Goal: Information Seeking & Learning: Check status

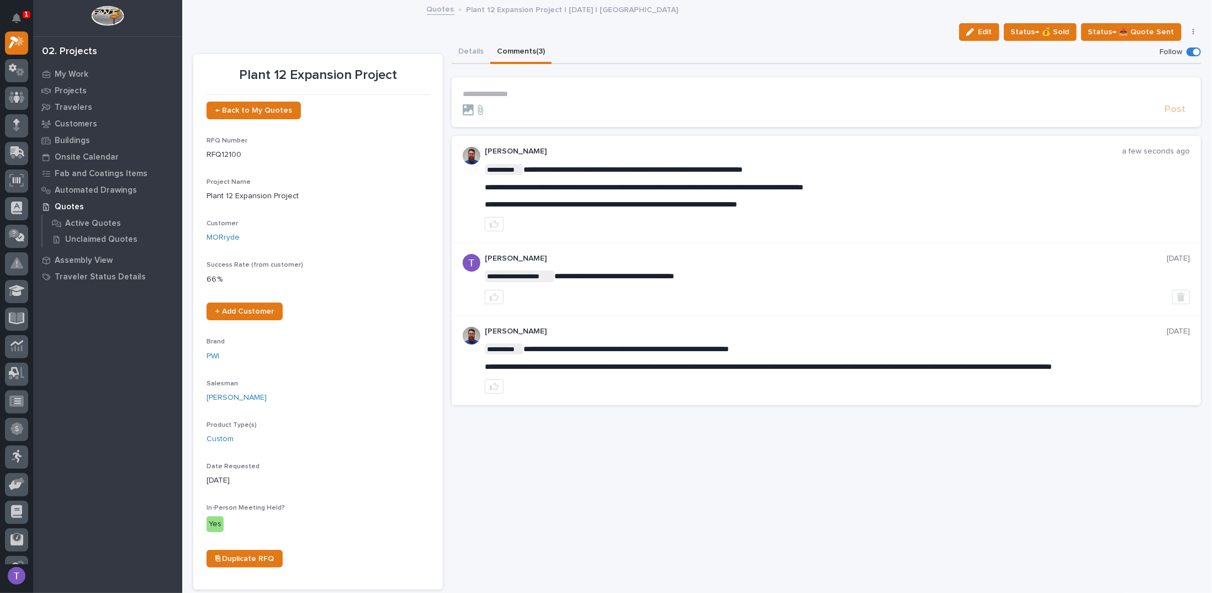
click at [504, 93] on p "**********" at bounding box center [826, 93] width 727 height 9
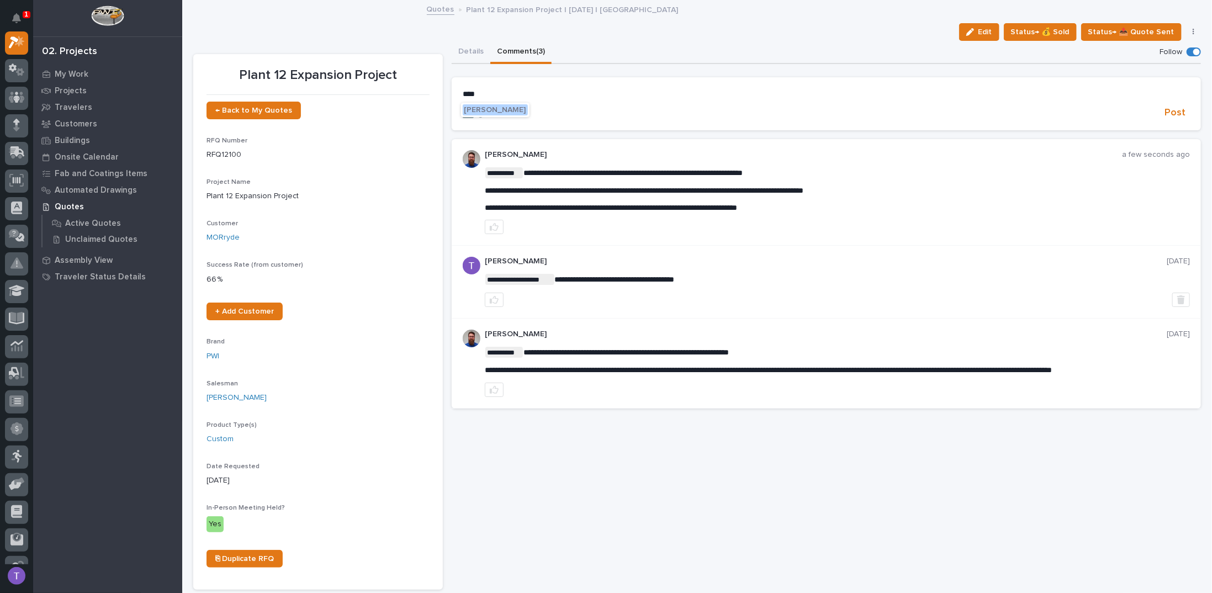
click at [493, 110] on span "[PERSON_NAME]" at bounding box center [495, 110] width 62 height 8
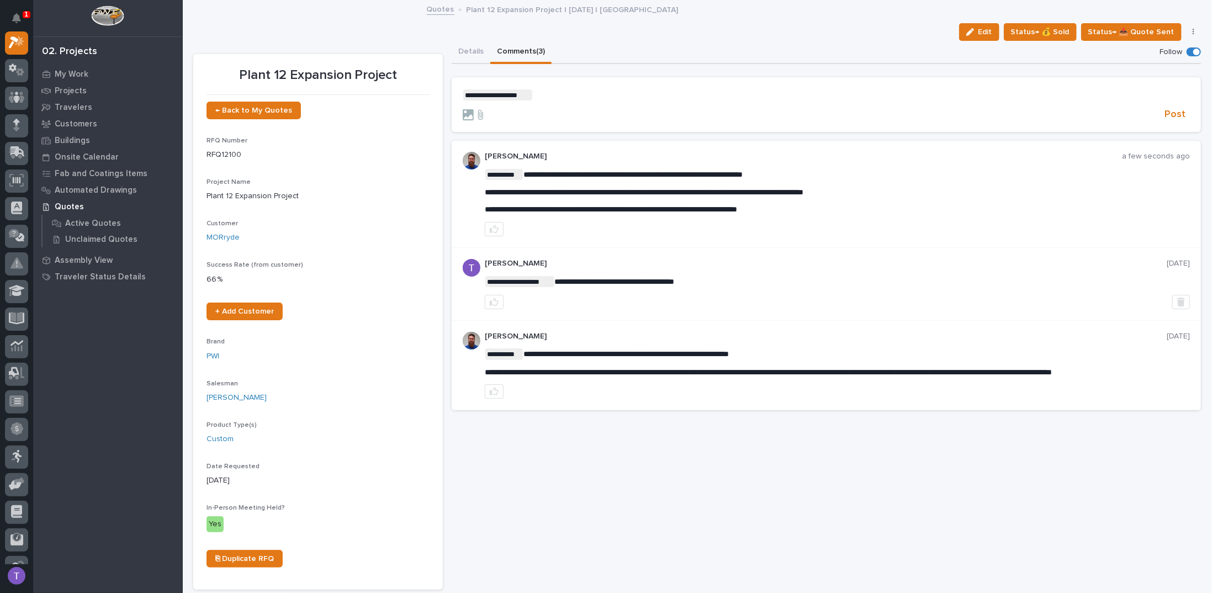
click at [585, 94] on p "**********" at bounding box center [826, 94] width 727 height 11
click at [1166, 110] on span "Post" at bounding box center [1174, 114] width 21 height 13
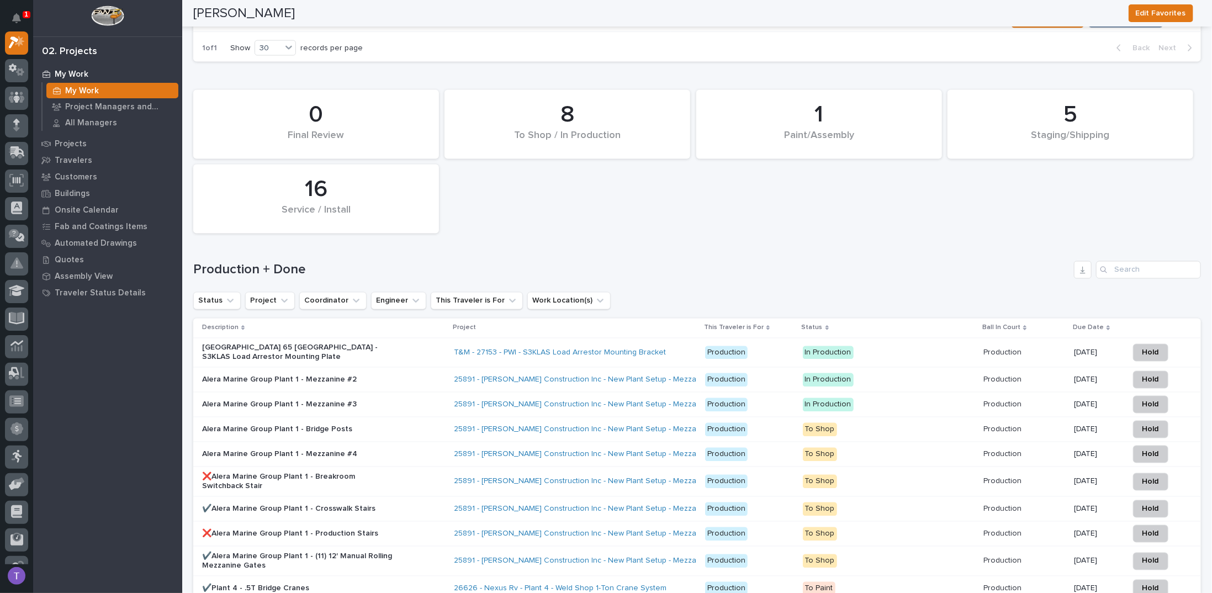
scroll to position [1214, 0]
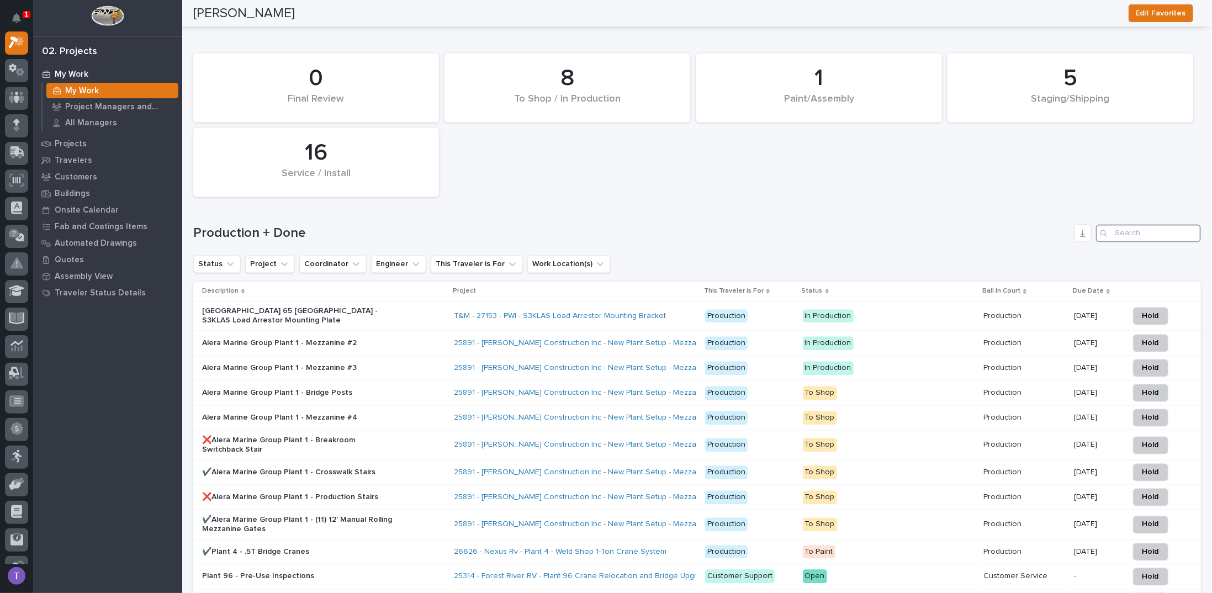
click at [1118, 225] on input "Search" at bounding box center [1148, 234] width 105 height 18
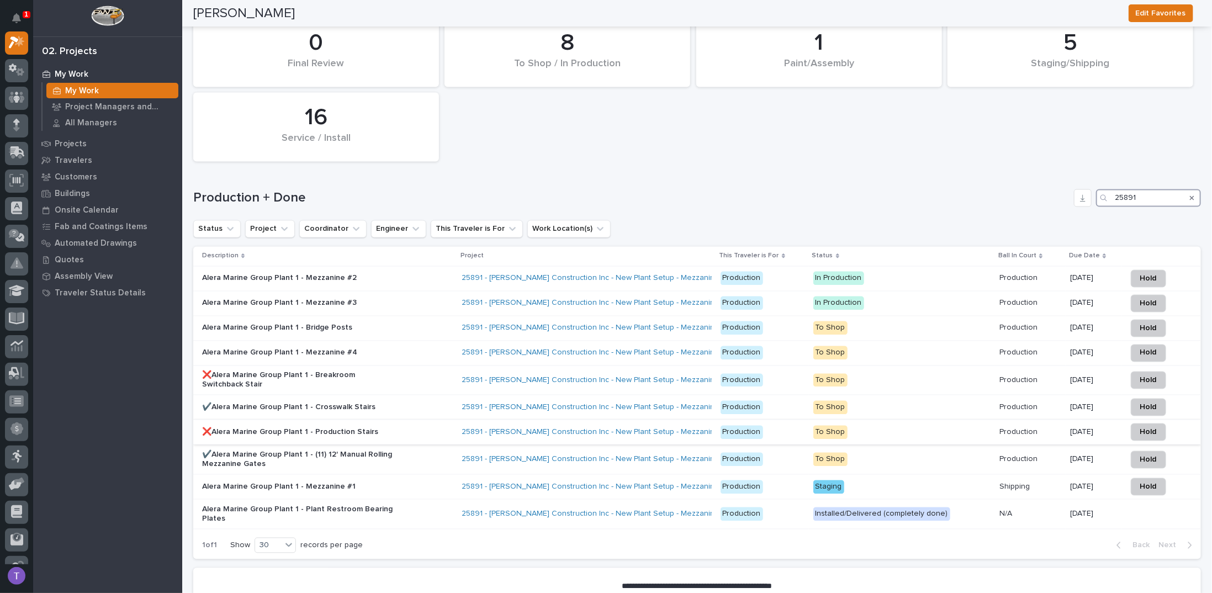
scroll to position [1259, 0]
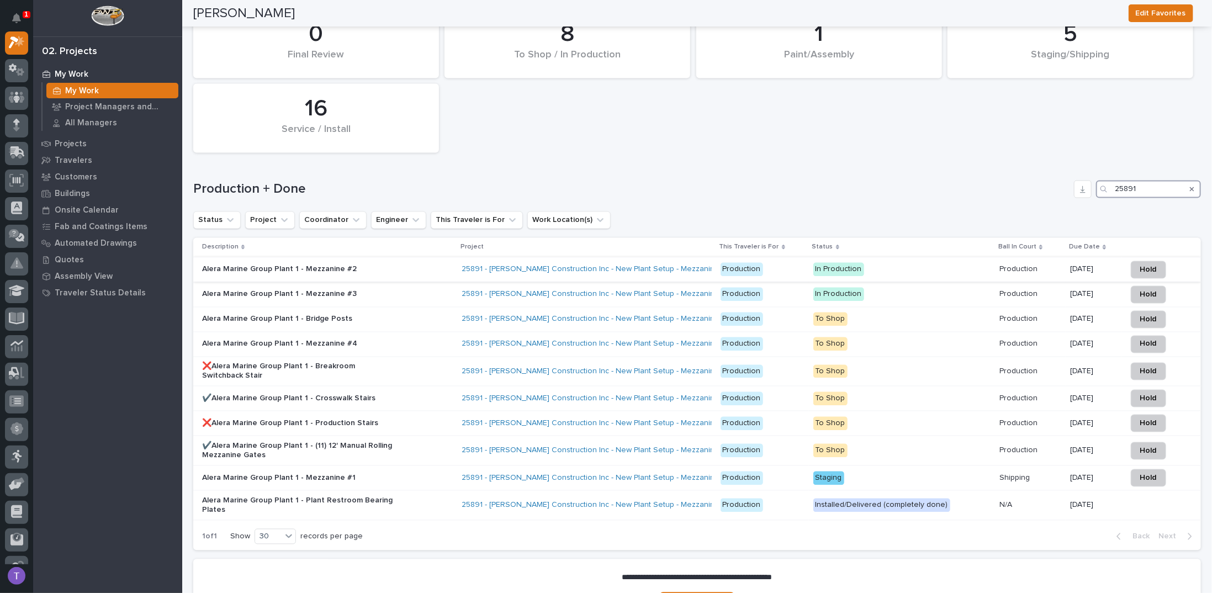
type input "25891"
click at [263, 263] on div "Alera Marine Group Plant 1 - Mezzanine #2" at bounding box center [298, 269] width 193 height 12
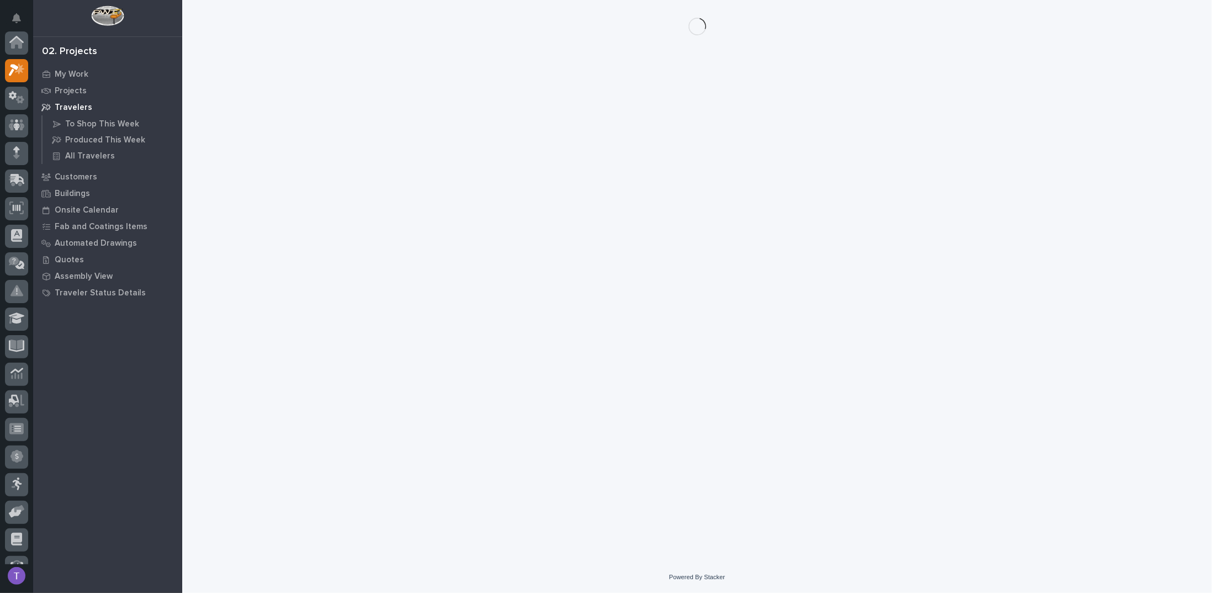
scroll to position [28, 0]
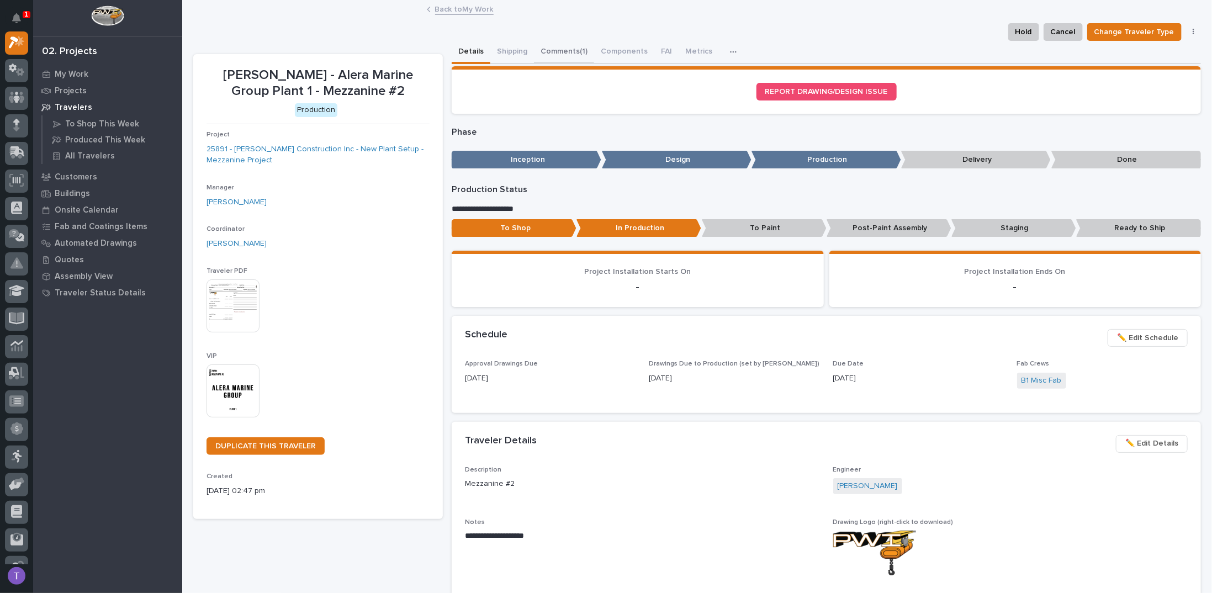
click at [555, 46] on button "Comments (1)" at bounding box center [564, 52] width 60 height 23
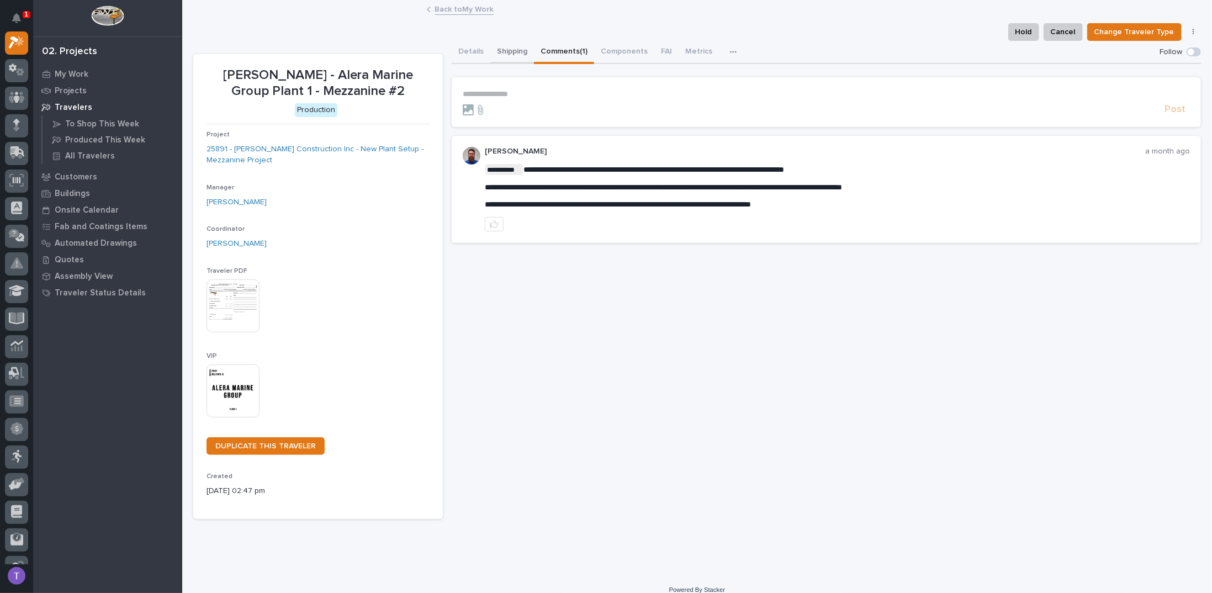
click at [507, 49] on button "Shipping" at bounding box center [512, 52] width 44 height 23
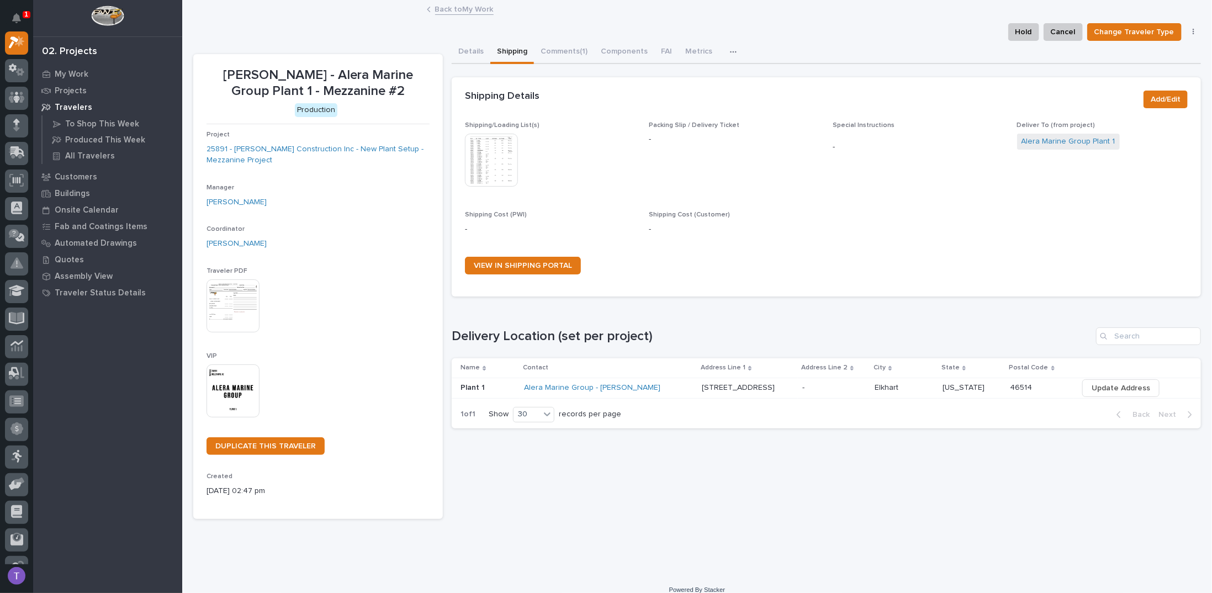
click at [435, 7] on link "Back to My Work" at bounding box center [464, 8] width 59 height 13
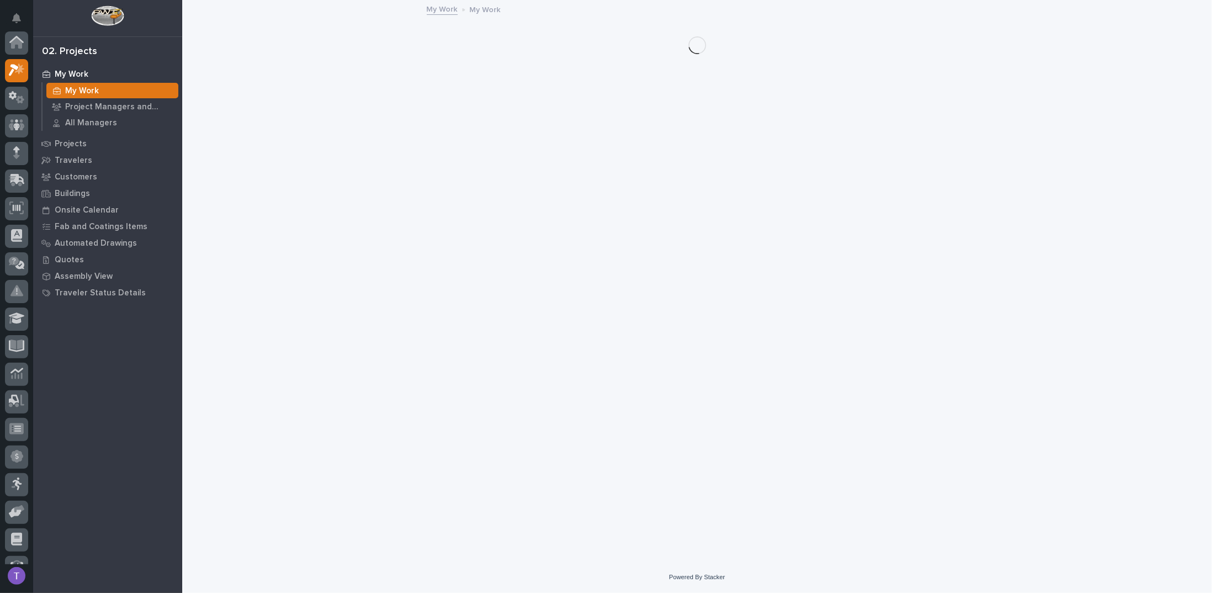
scroll to position [28, 0]
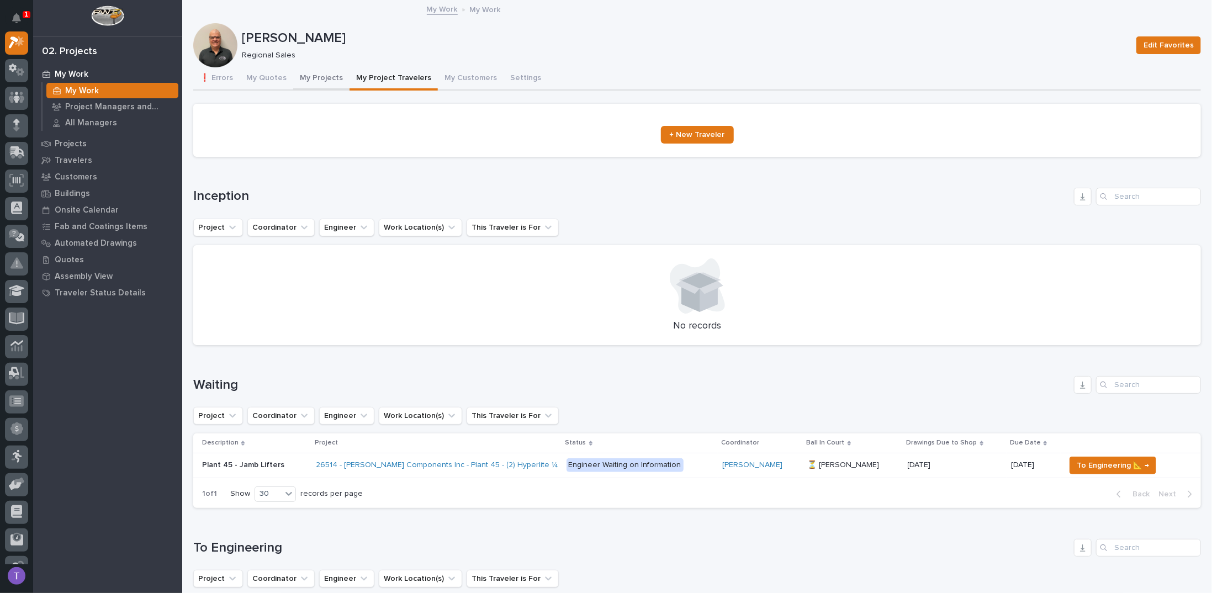
click at [310, 75] on button "My Projects" at bounding box center [321, 78] width 56 height 23
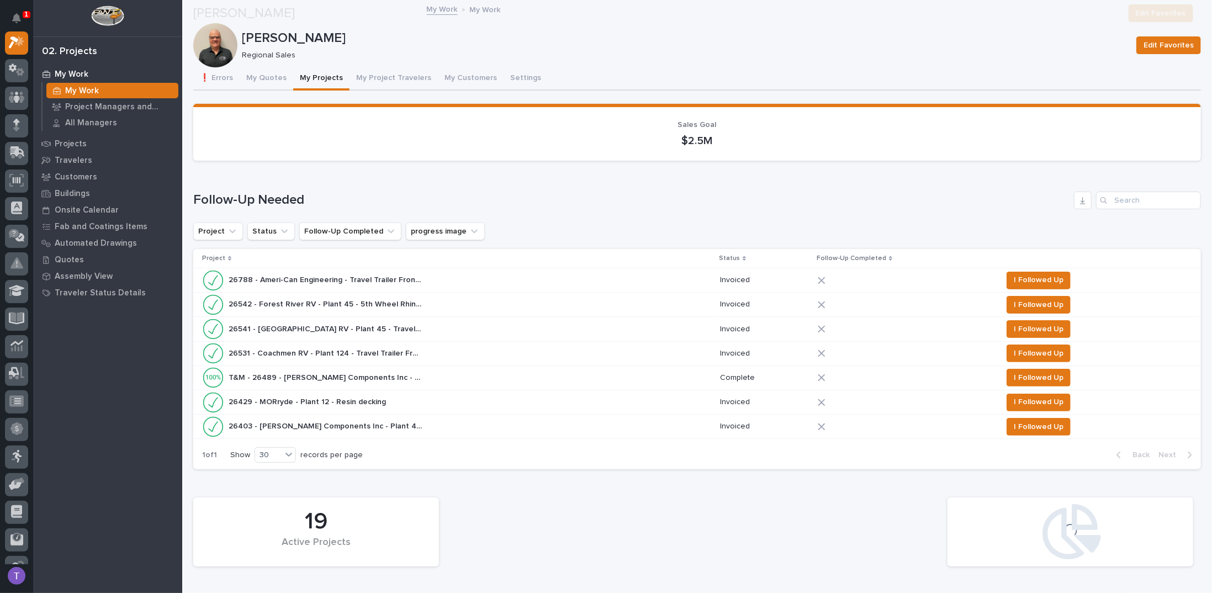
scroll to position [442, 0]
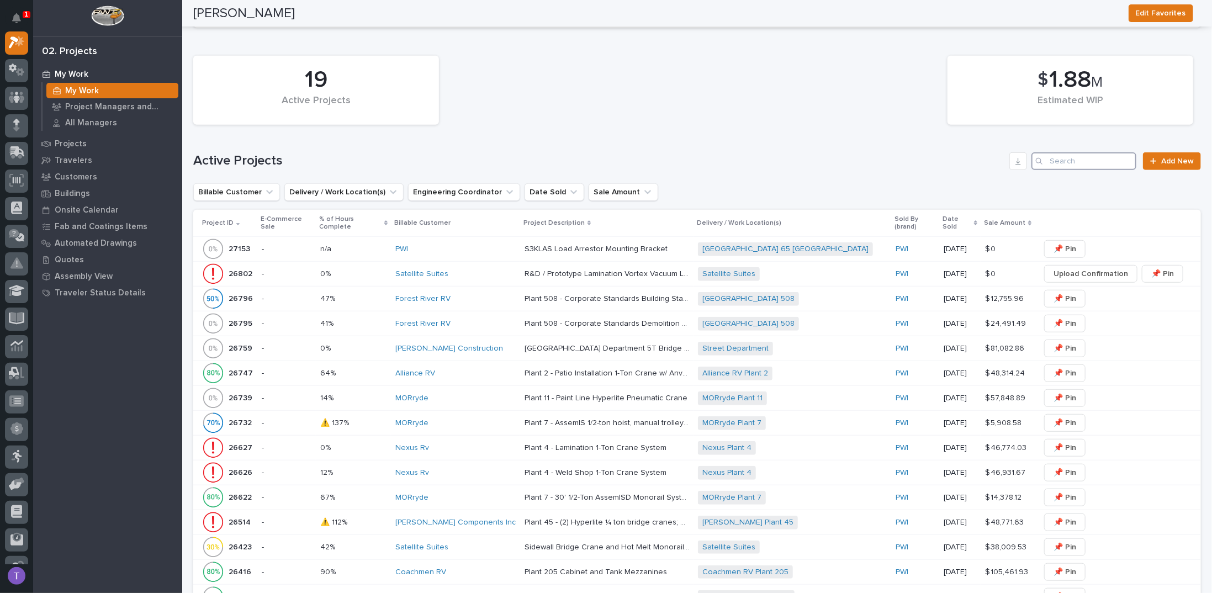
click at [1076, 155] on input "Search" at bounding box center [1083, 161] width 105 height 18
type input "25891"
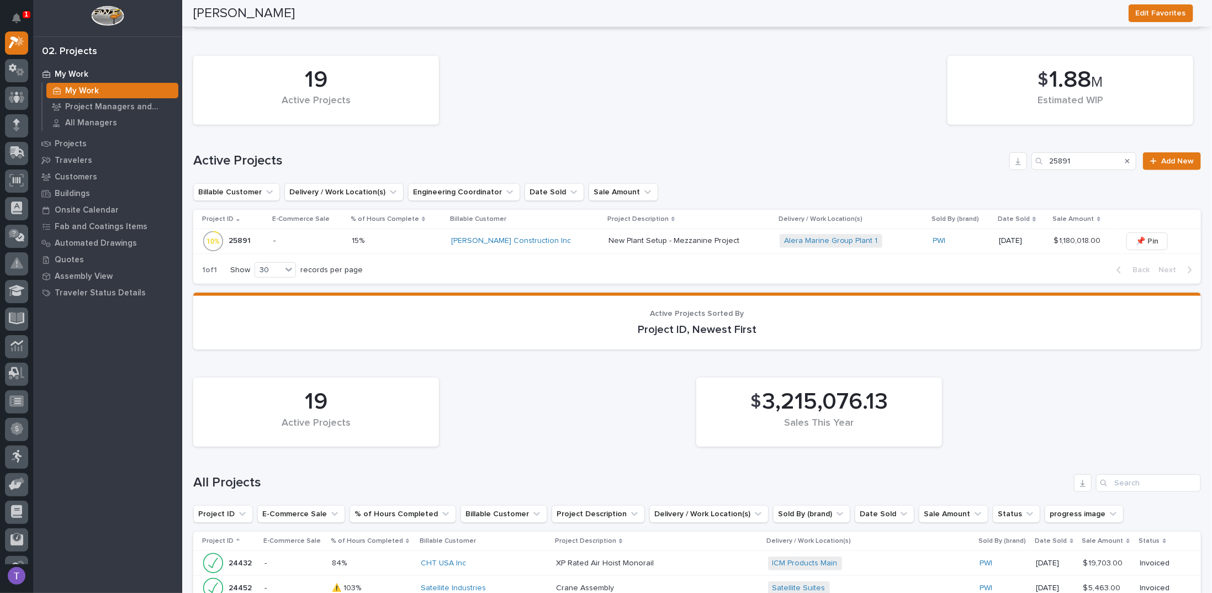
click at [237, 235] on p "25891" at bounding box center [241, 240] width 24 height 12
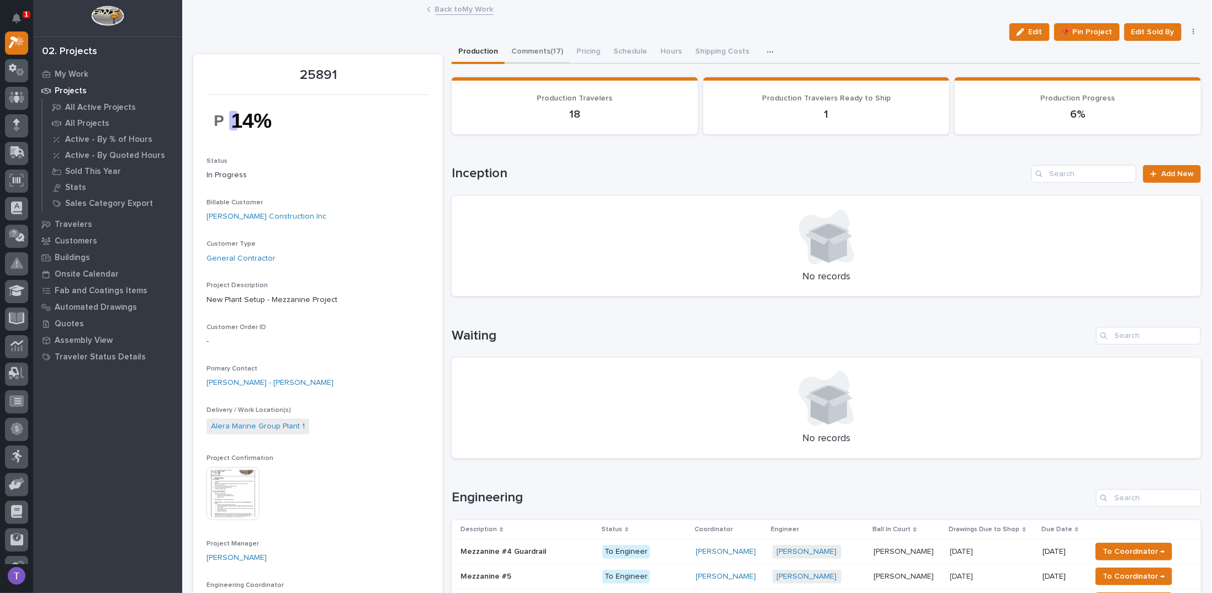
click at [533, 52] on button "Comments (17)" at bounding box center [537, 52] width 65 height 23
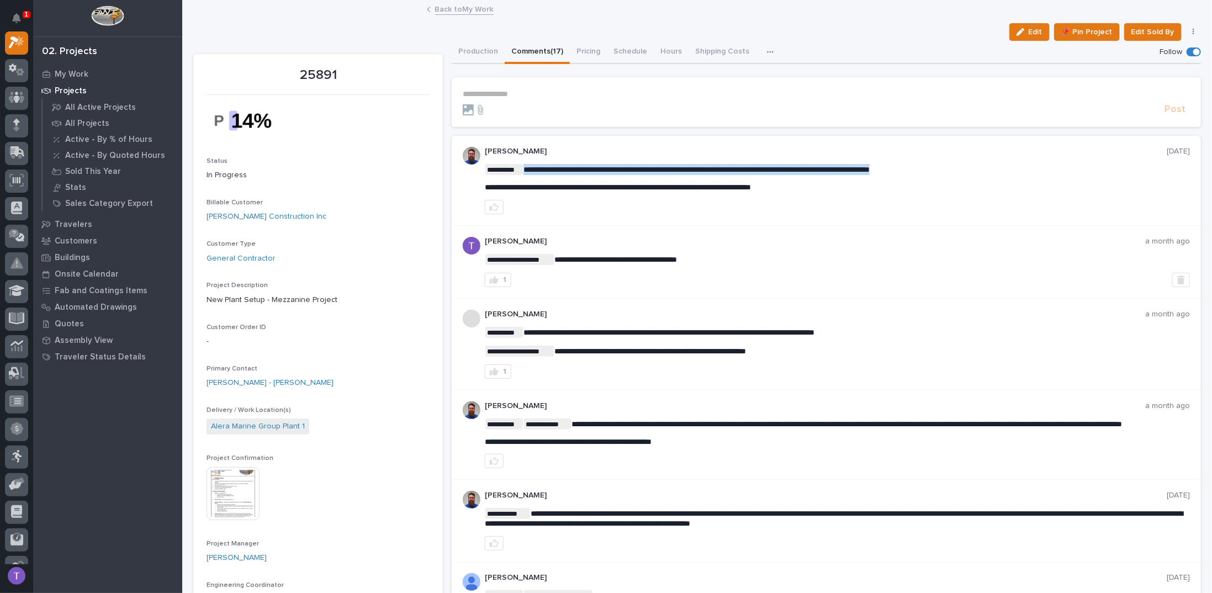
click at [589, 169] on span "**********" at bounding box center [696, 170] width 346 height 8
click at [485, 185] on span "**********" at bounding box center [618, 187] width 266 height 8
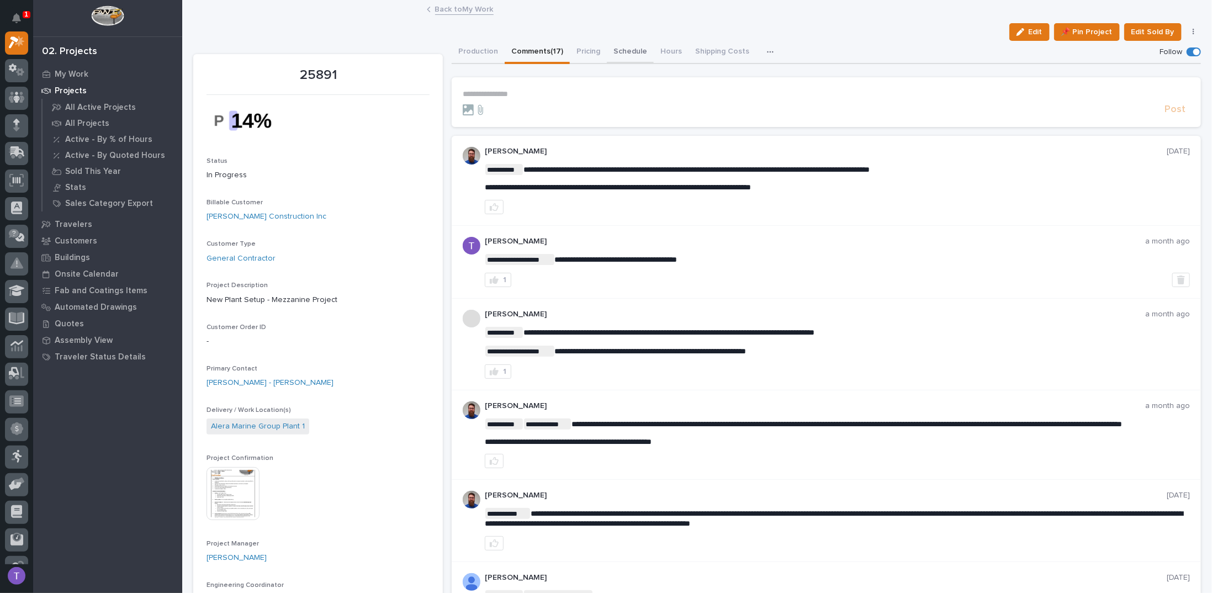
click at [624, 47] on button "Schedule" at bounding box center [630, 52] width 47 height 23
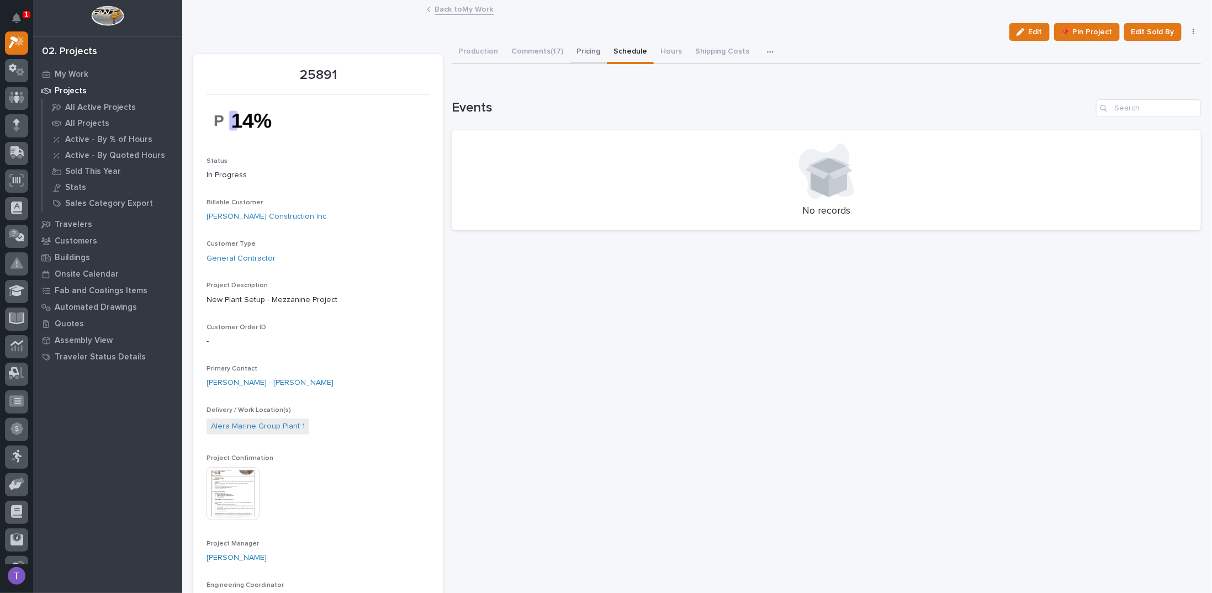
click at [585, 48] on button "Pricing" at bounding box center [588, 52] width 37 height 23
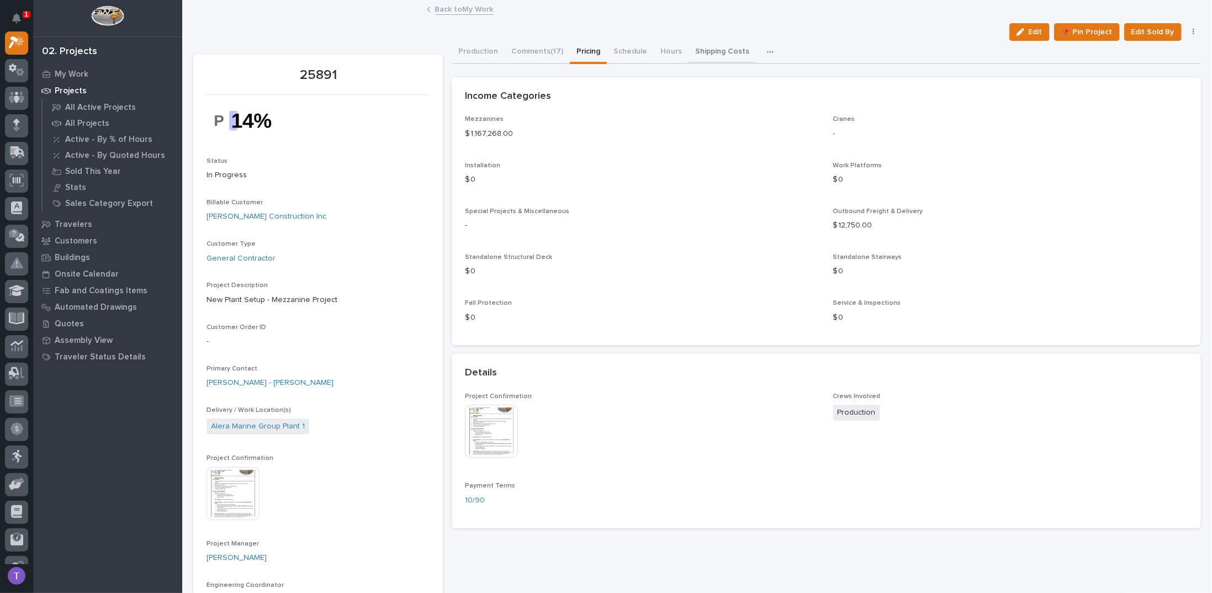
click at [714, 50] on button "Shipping Costs" at bounding box center [721, 52] width 67 height 23
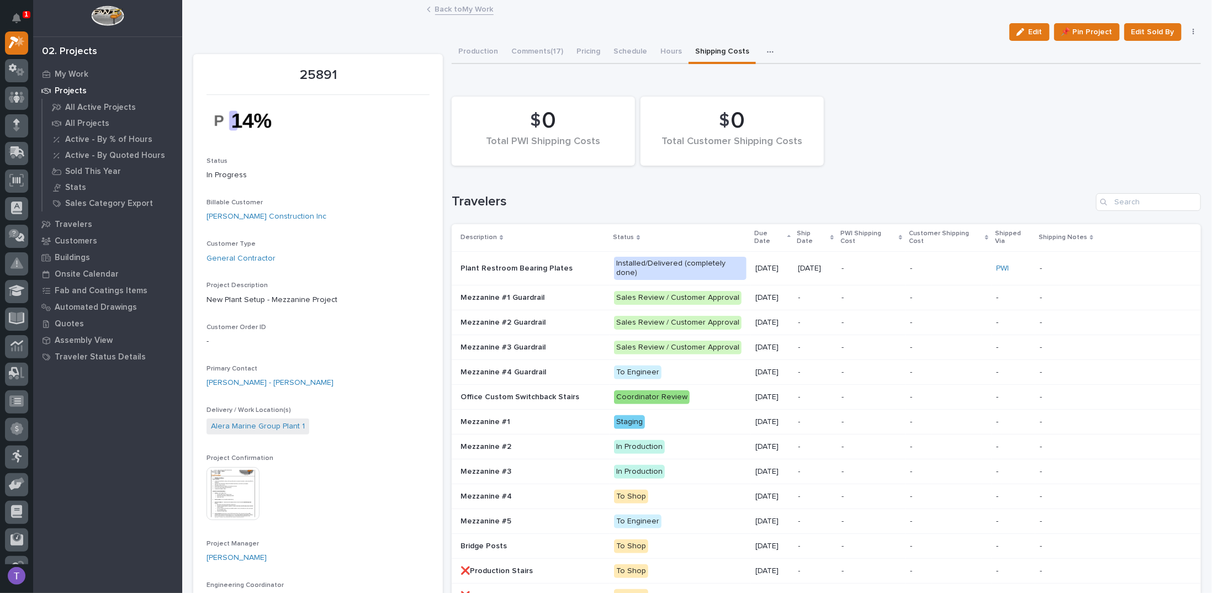
click at [767, 50] on icon "button" at bounding box center [770, 52] width 7 height 8
click at [725, 79] on span "Purchase Orders" at bounding box center [739, 82] width 60 height 10
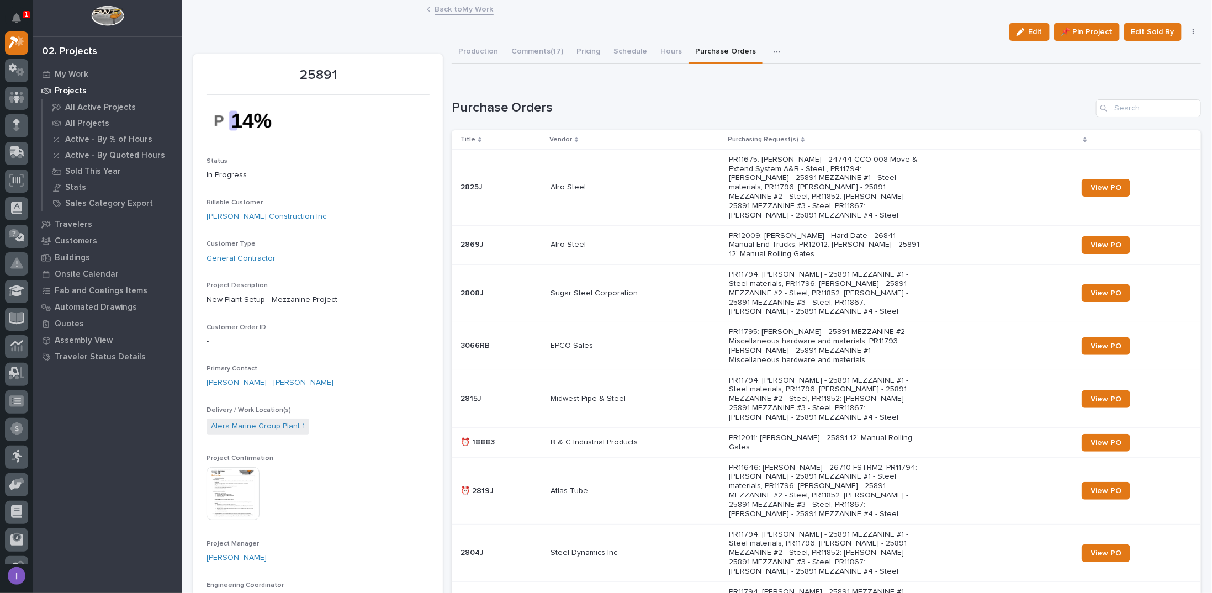
click at [643, 104] on h1 "Purchase Orders" at bounding box center [772, 108] width 640 height 16
click at [715, 66] on div "Loading... Saving… Loading... Saving… Purchase Orders Title Vendor Purchasing R…" at bounding box center [826, 391] width 749 height 651
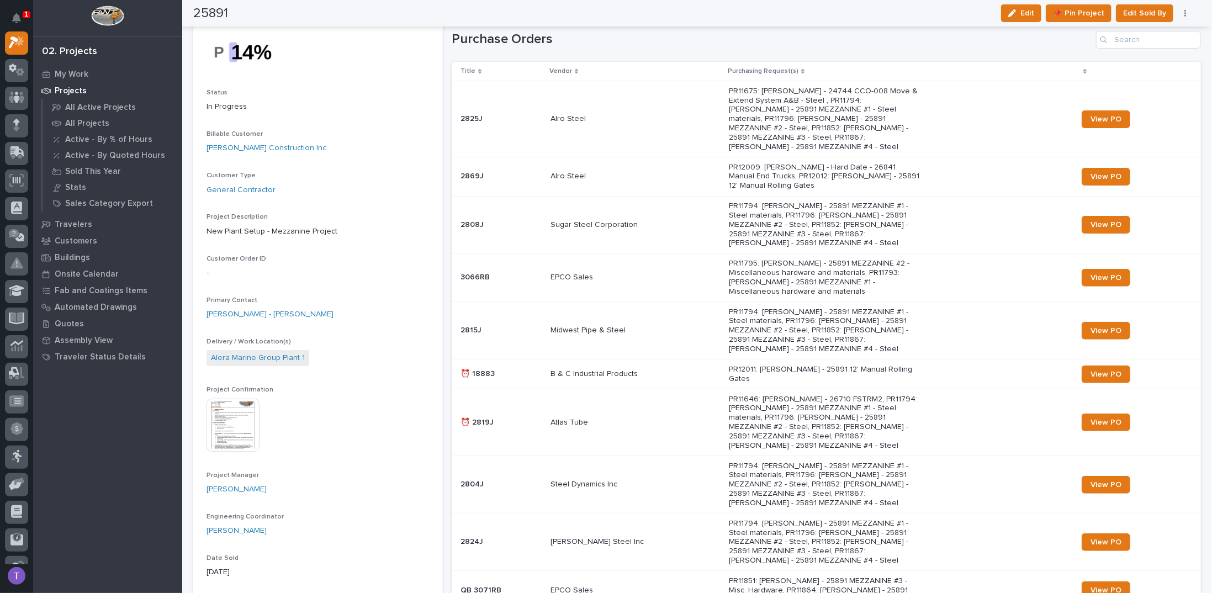
scroll to position [55, 0]
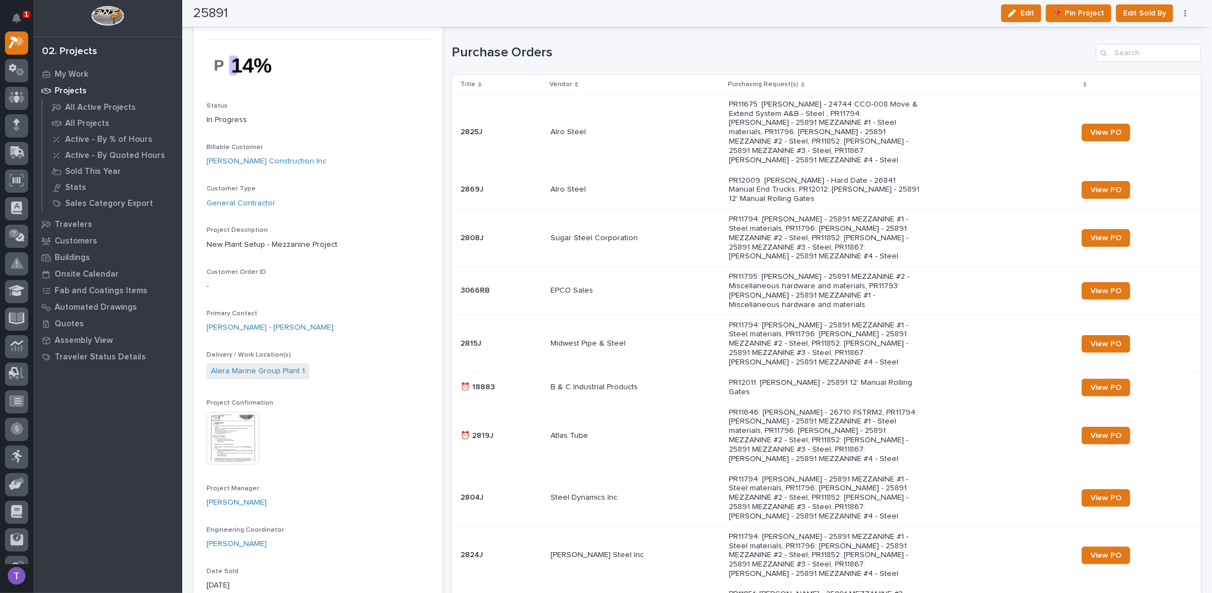
click at [635, 42] on div "Loading... Saving… Purchase Orders Title Vendor Purchasing Request(s) 2825J 282…" at bounding box center [826, 342] width 749 height 640
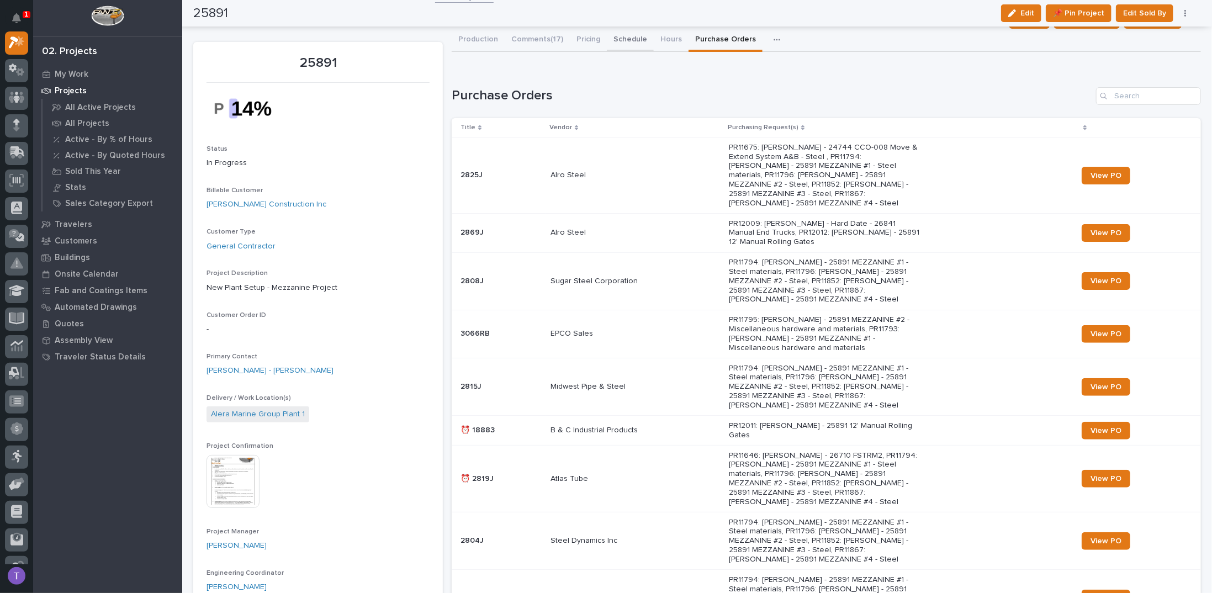
scroll to position [0, 0]
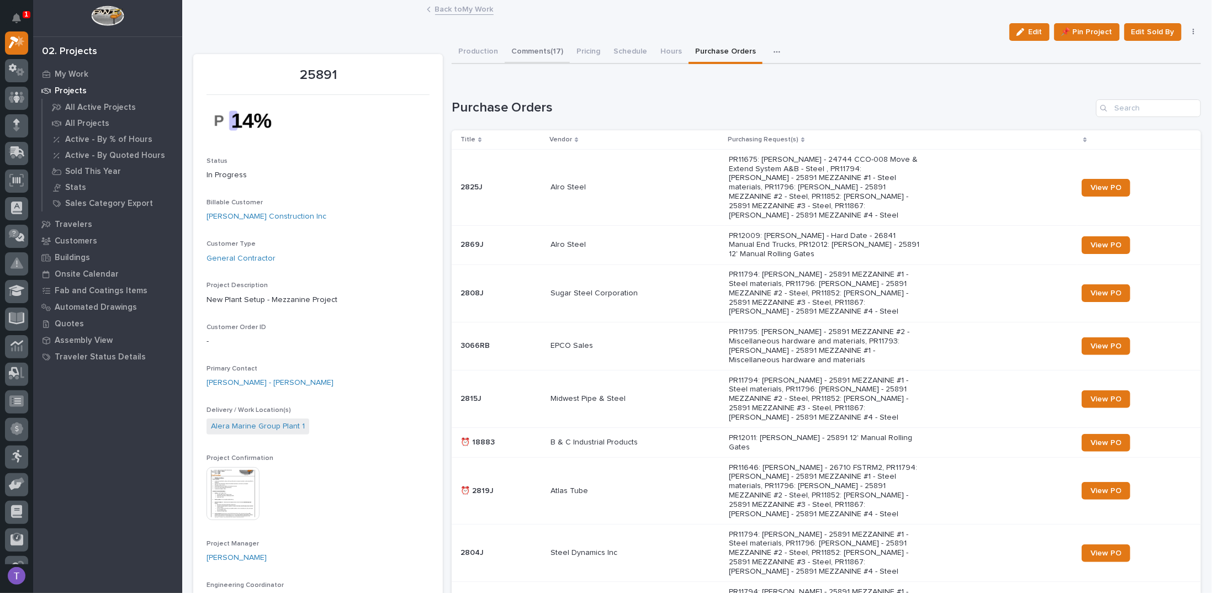
click at [535, 49] on button "Comments (17)" at bounding box center [537, 52] width 65 height 23
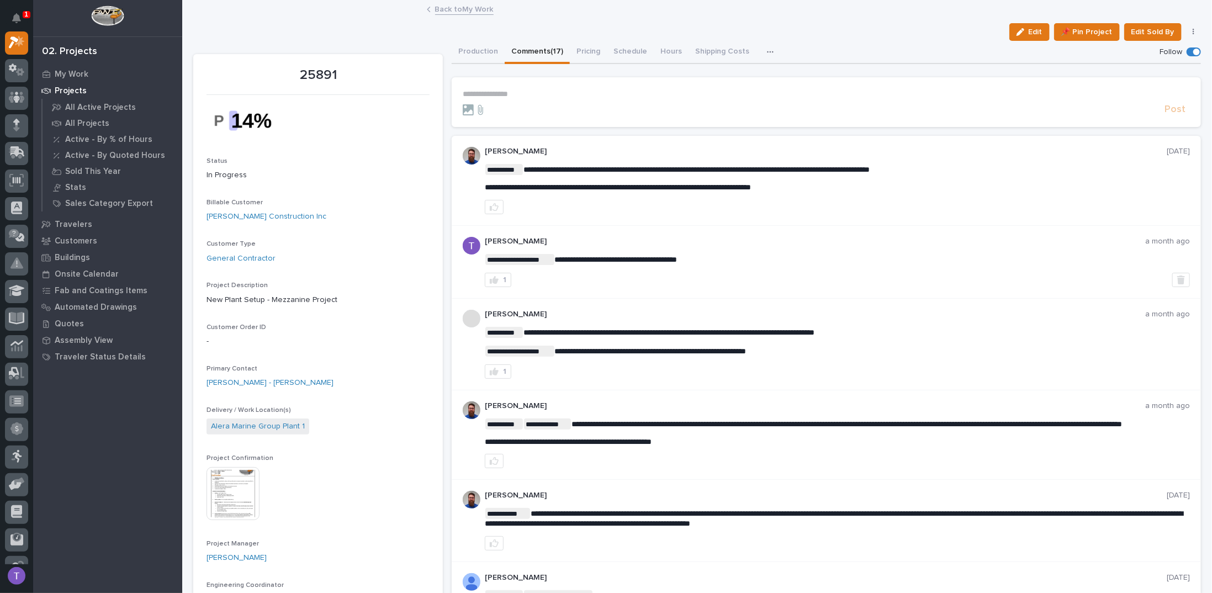
click at [447, 7] on link "Back to My Work" at bounding box center [464, 8] width 59 height 13
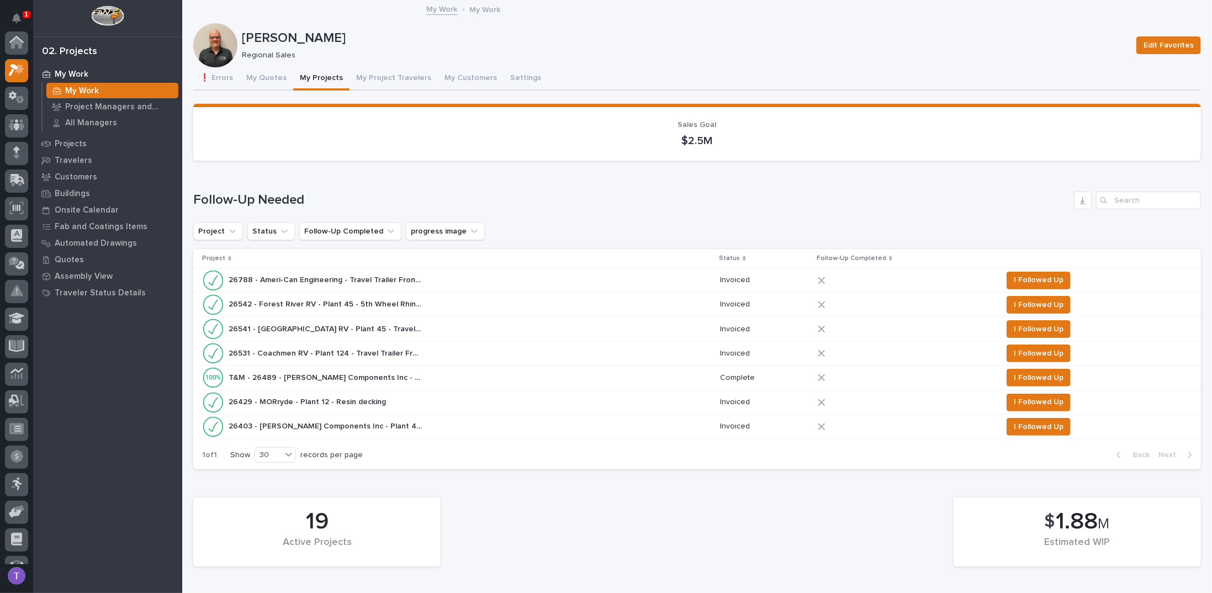
scroll to position [28, 0]
click at [370, 77] on button "My Project Travelers" at bounding box center [393, 78] width 88 height 23
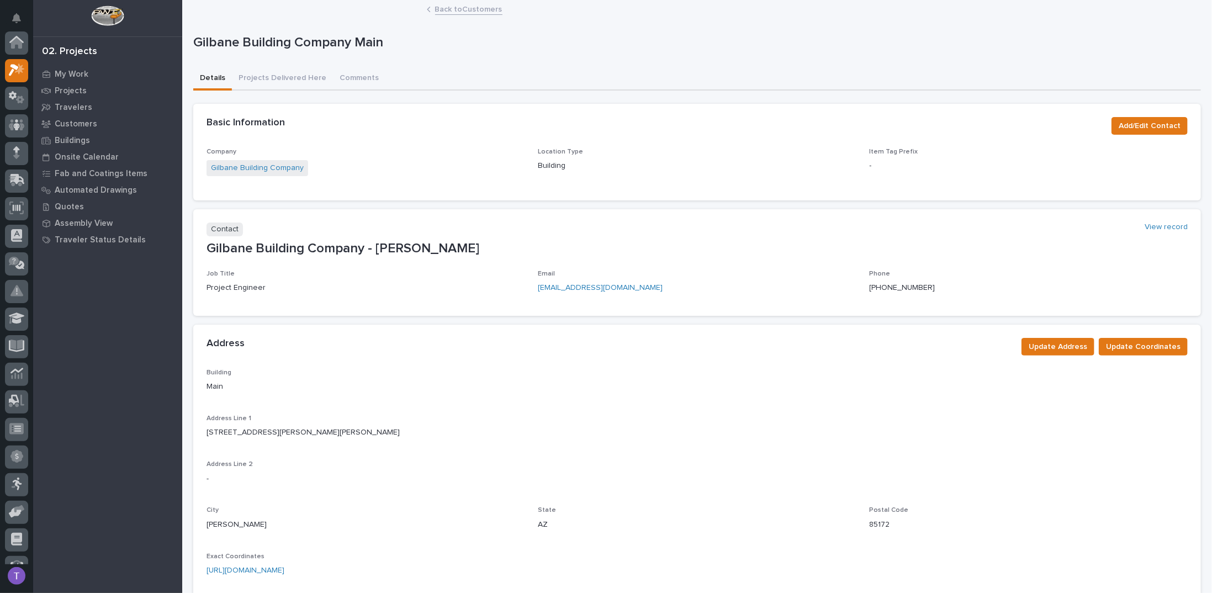
scroll to position [28, 0]
click at [438, 9] on link "Back to Customers" at bounding box center [468, 8] width 67 height 13
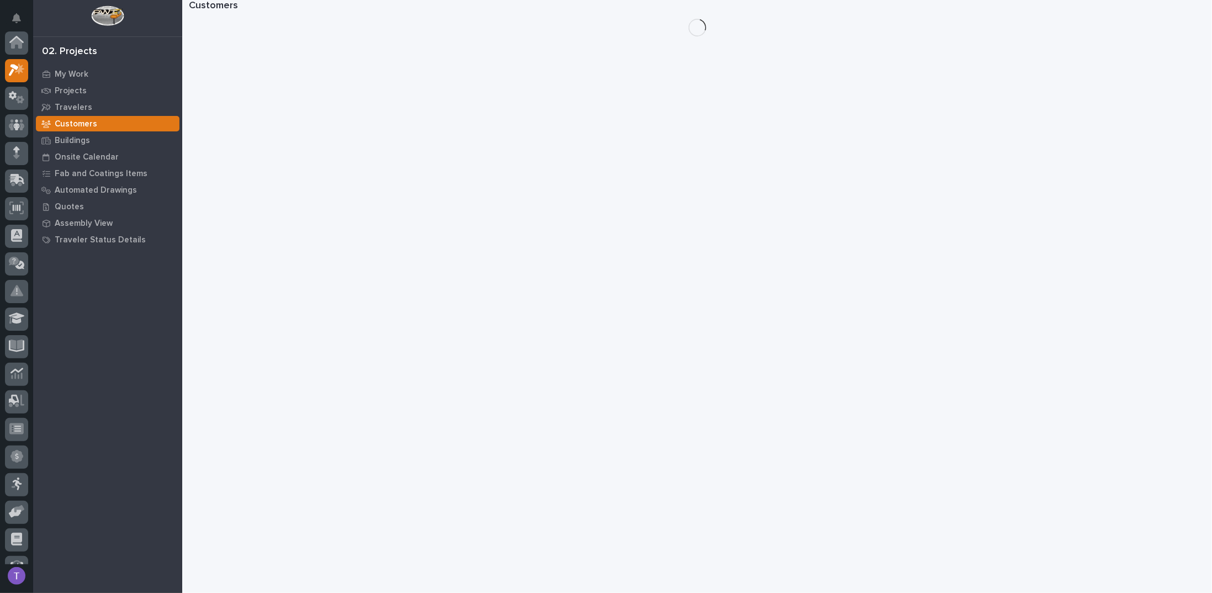
scroll to position [28, 0]
